Goal: Transaction & Acquisition: Subscribe to service/newsletter

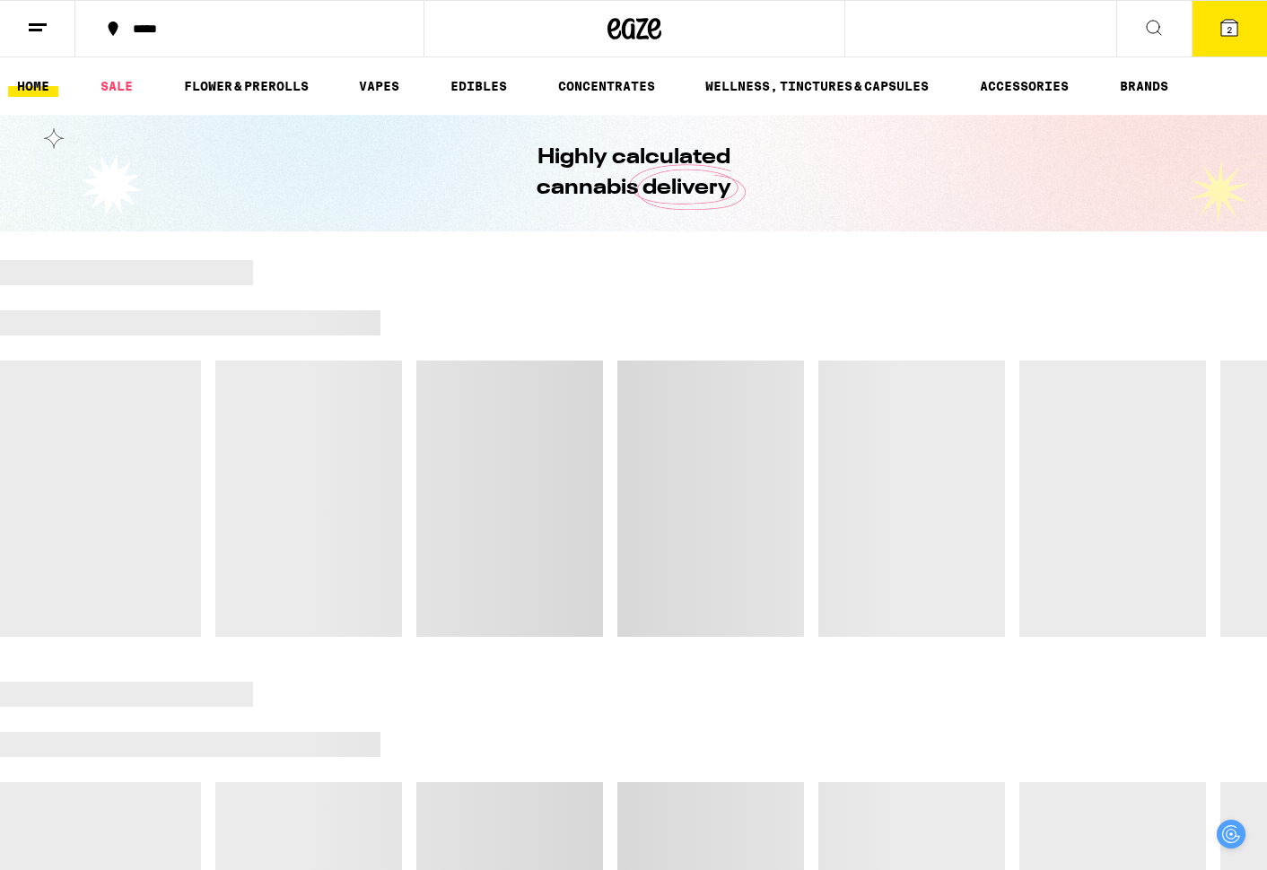
click at [33, 24] on line at bounding box center [38, 24] width 18 height 0
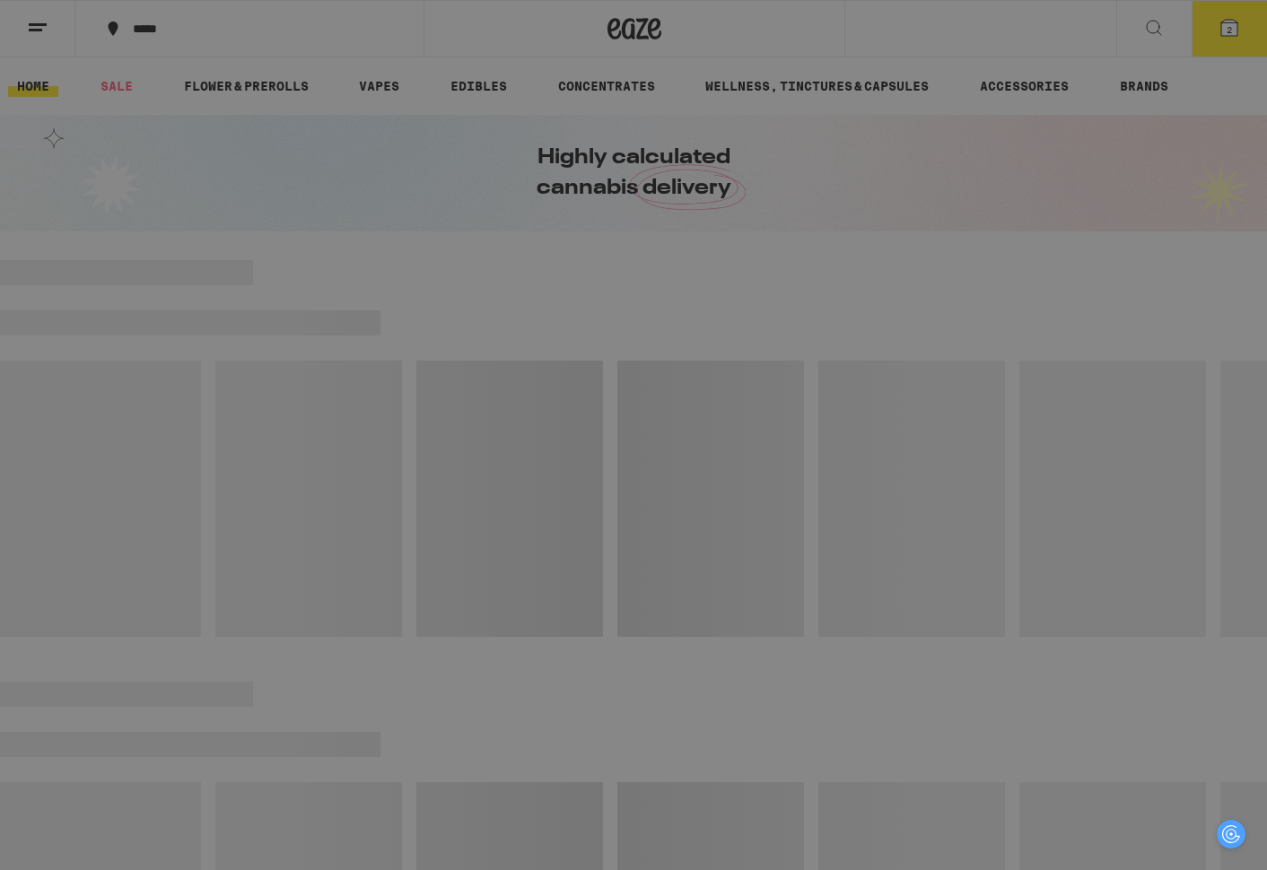
click at [135, 678] on link "Logout" at bounding box center [249, 677] width 315 height 22
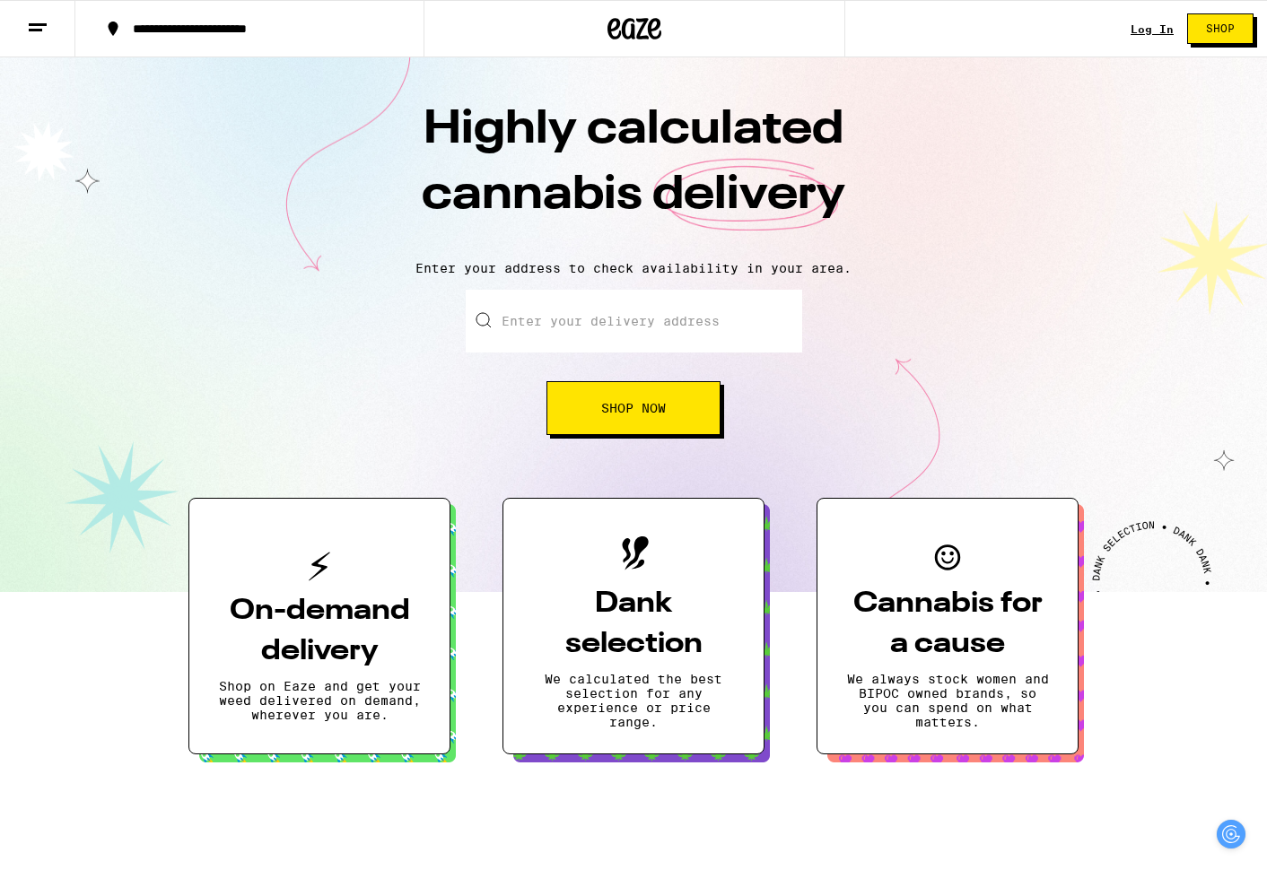
click at [1163, 26] on link "Log In" at bounding box center [1152, 29] width 43 height 12
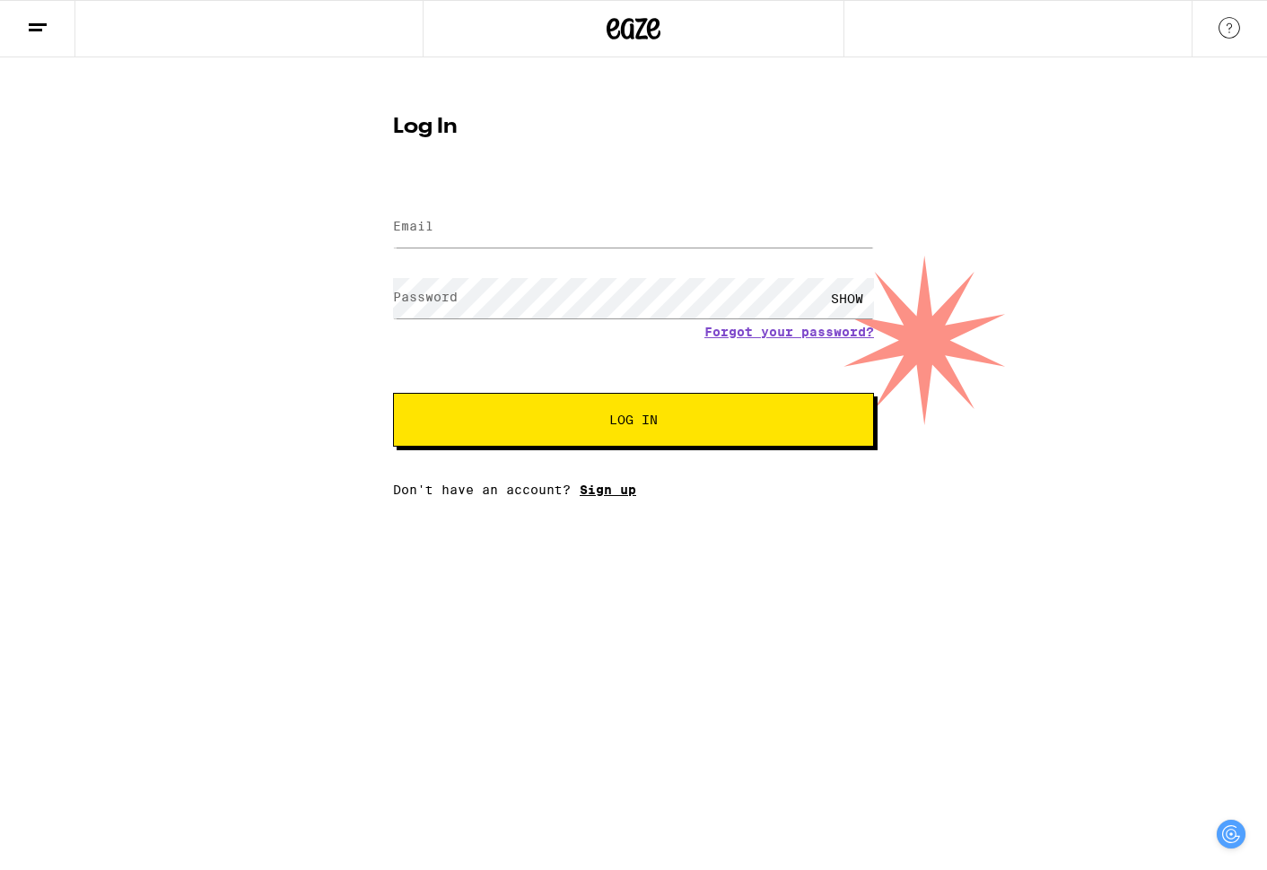
click at [597, 493] on link "Sign up" at bounding box center [608, 490] width 57 height 14
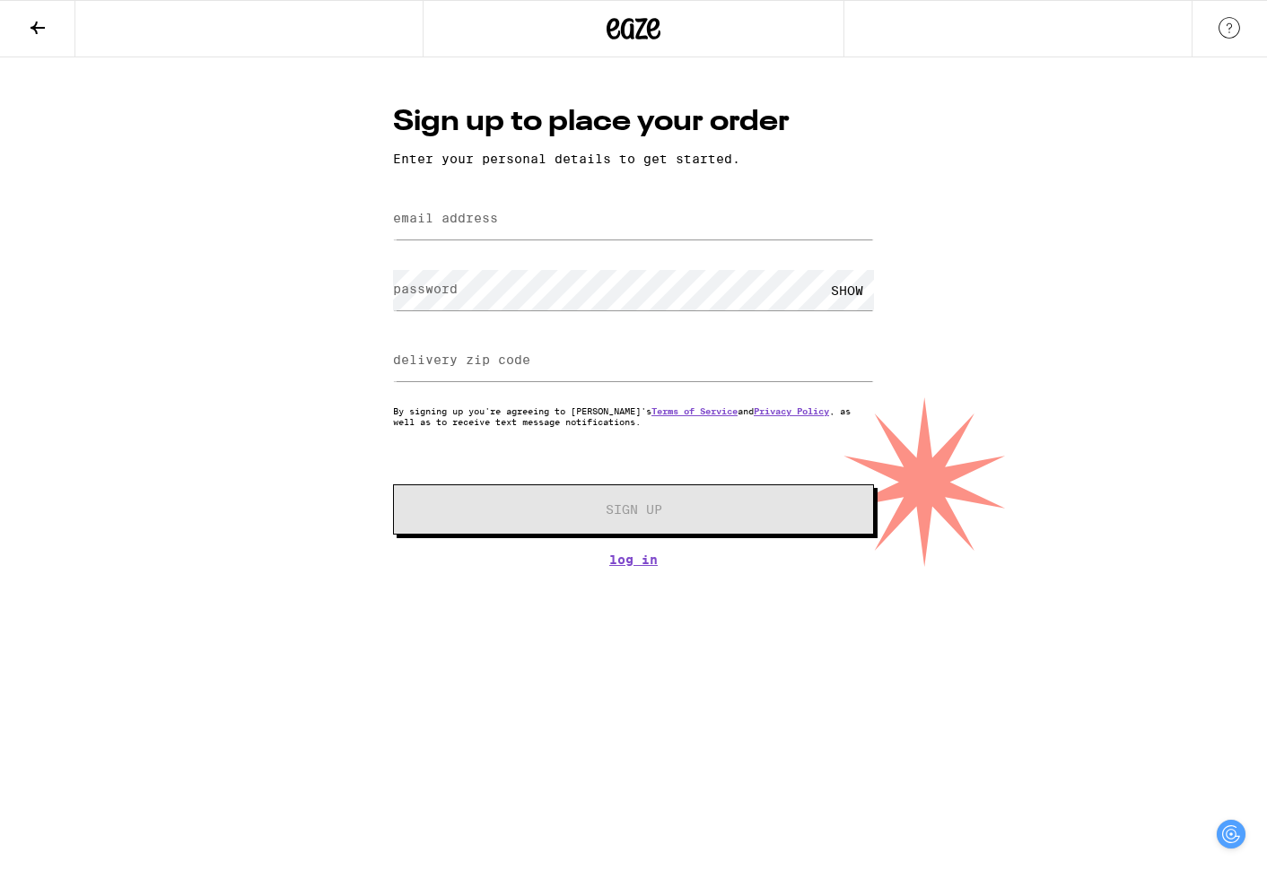
click at [484, 225] on label "email address" at bounding box center [445, 218] width 105 height 14
type input "[EMAIL_ADDRESS][DOMAIN_NAME]"
type input "92109"
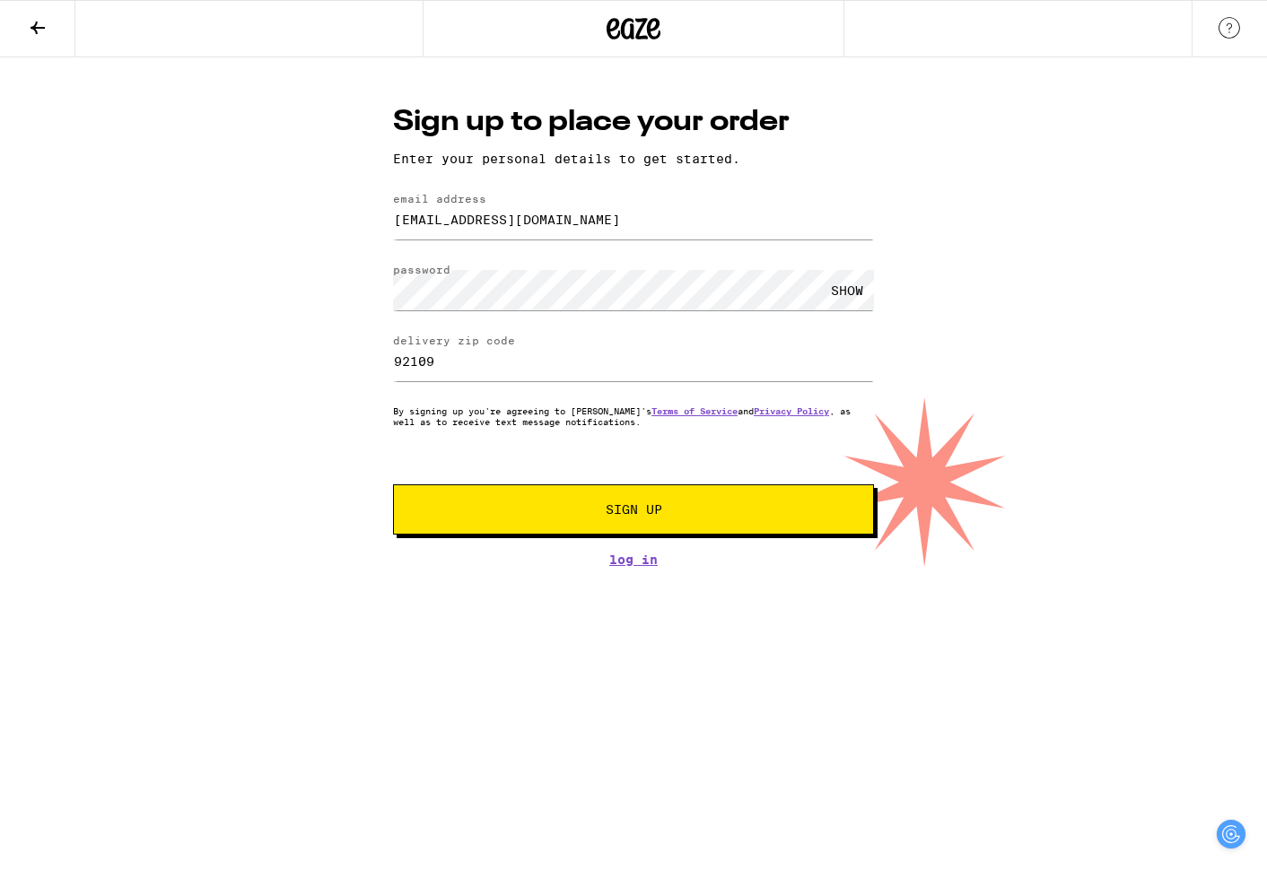
click at [528, 505] on button "Sign Up" at bounding box center [633, 510] width 481 height 50
